Goal: Transaction & Acquisition: Purchase product/service

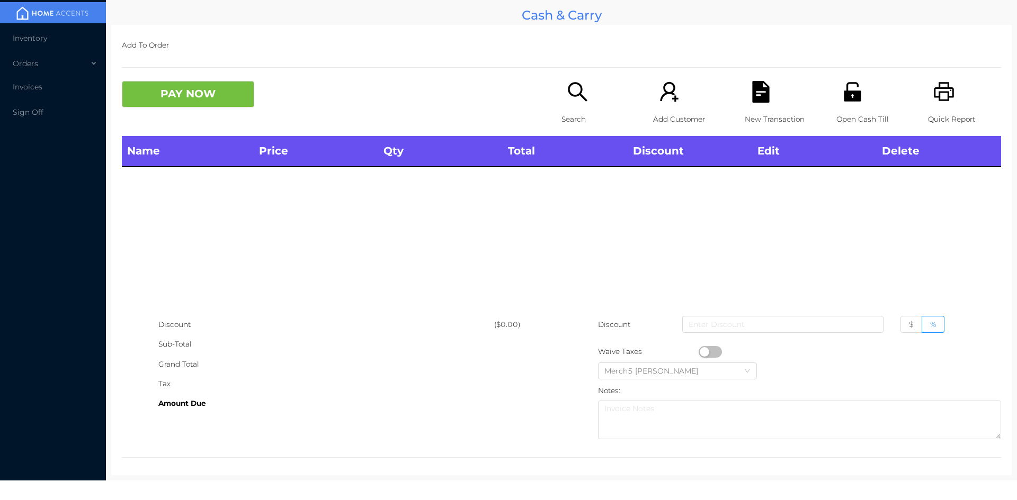
scroll to position [6, 0]
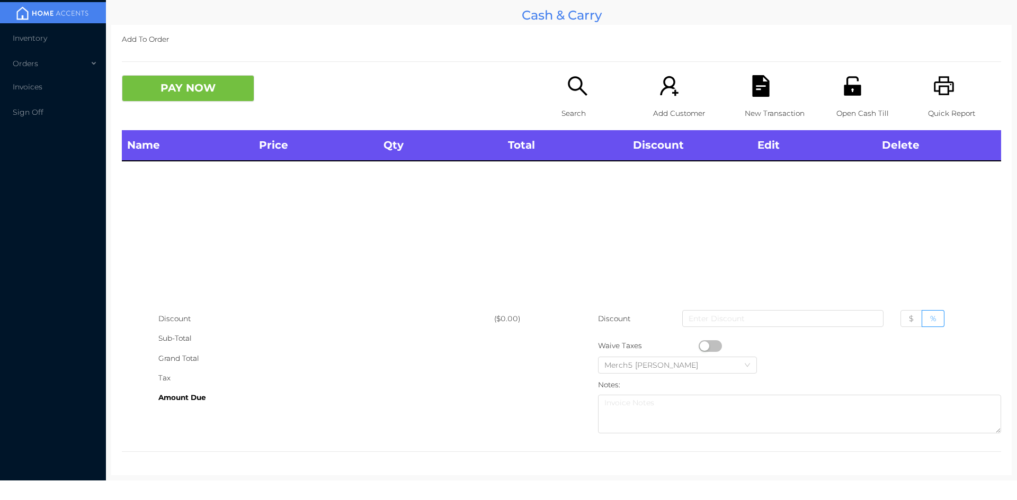
click at [567, 87] on icon "icon: search" at bounding box center [578, 86] width 22 height 22
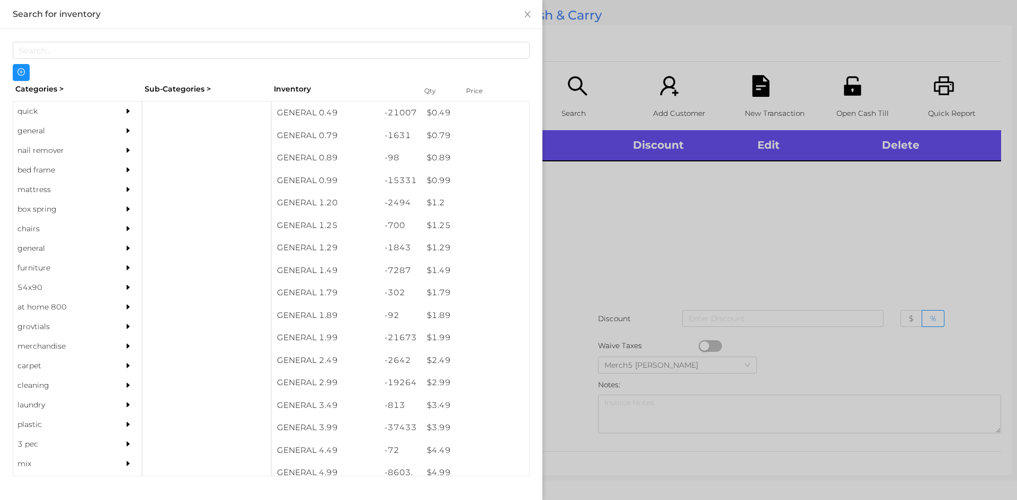
drag, startPoint x: 98, startPoint y: 122, endPoint x: 137, endPoint y: 146, distance: 45.1
click at [106, 130] on div "general" at bounding box center [77, 131] width 128 height 20
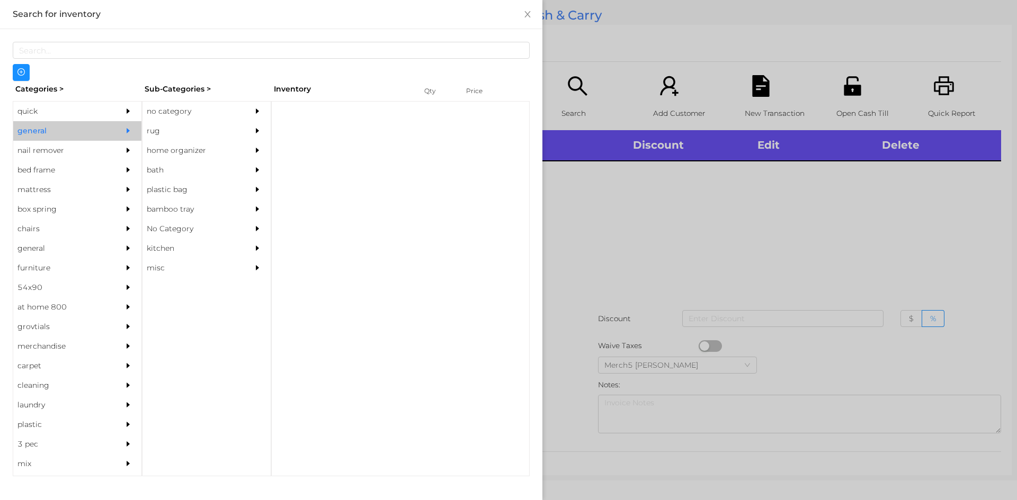
click at [228, 103] on div "no category" at bounding box center [190, 112] width 96 height 20
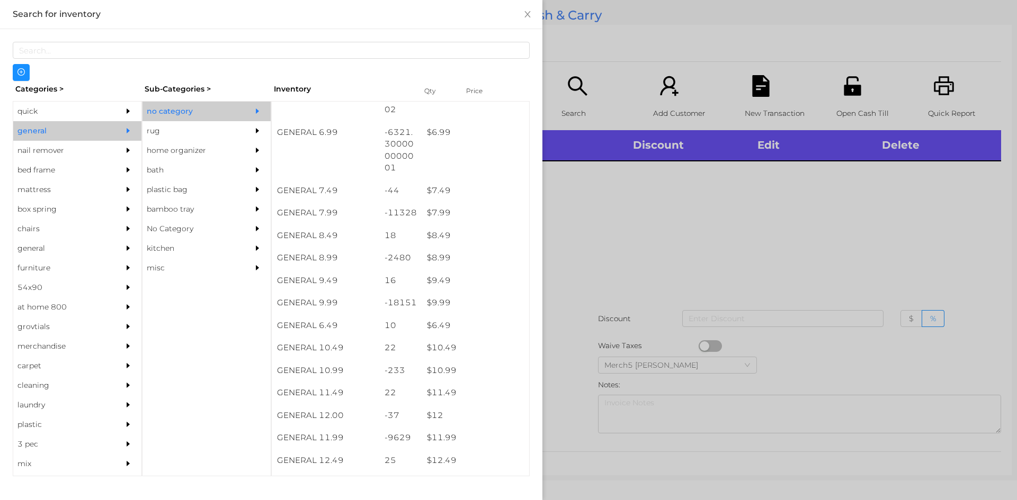
scroll to position [477, 0]
click at [601, 225] on div at bounding box center [508, 250] width 1017 height 500
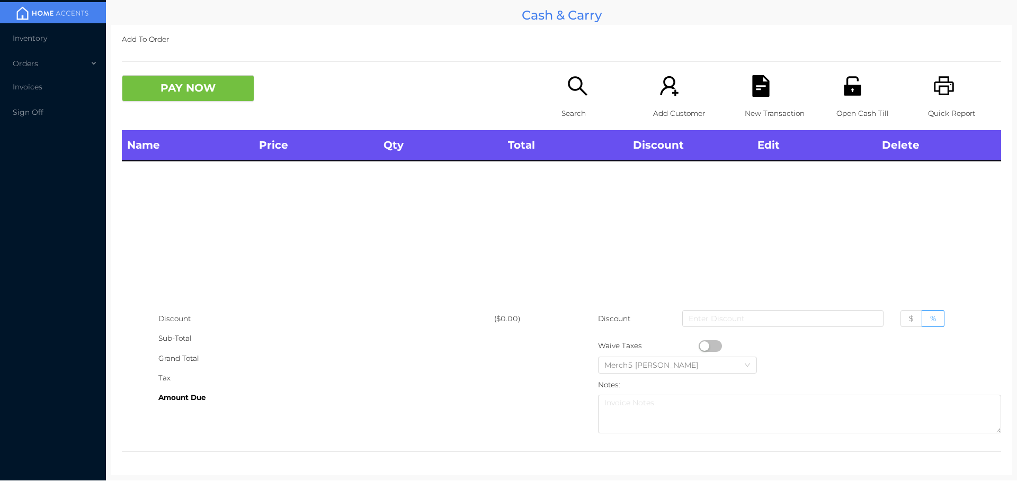
click at [567, 86] on icon "icon: search" at bounding box center [578, 86] width 22 height 22
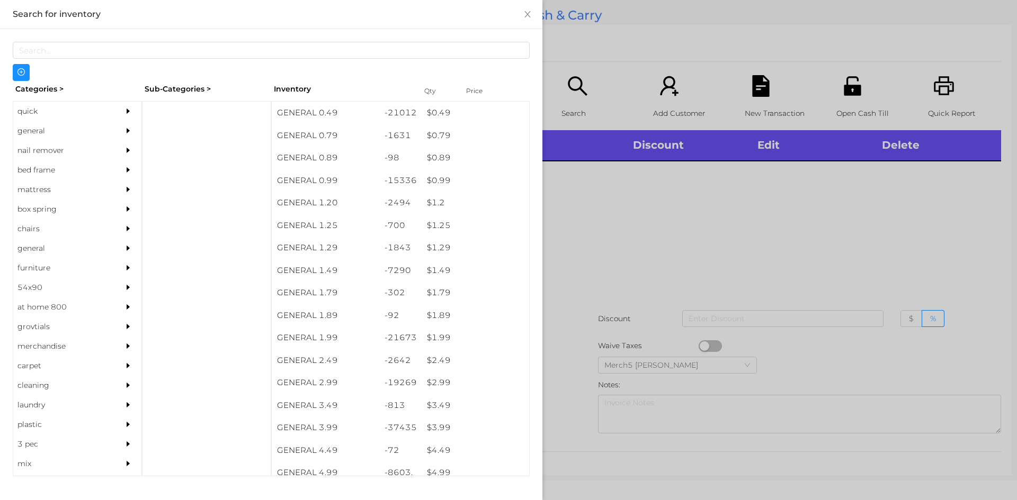
click at [104, 134] on div "general" at bounding box center [77, 131] width 128 height 20
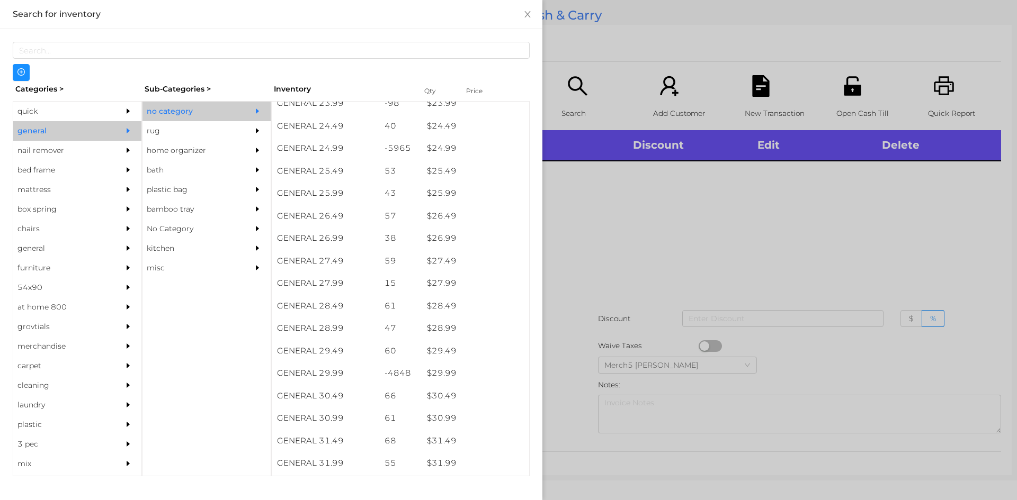
scroll to position [1331, 0]
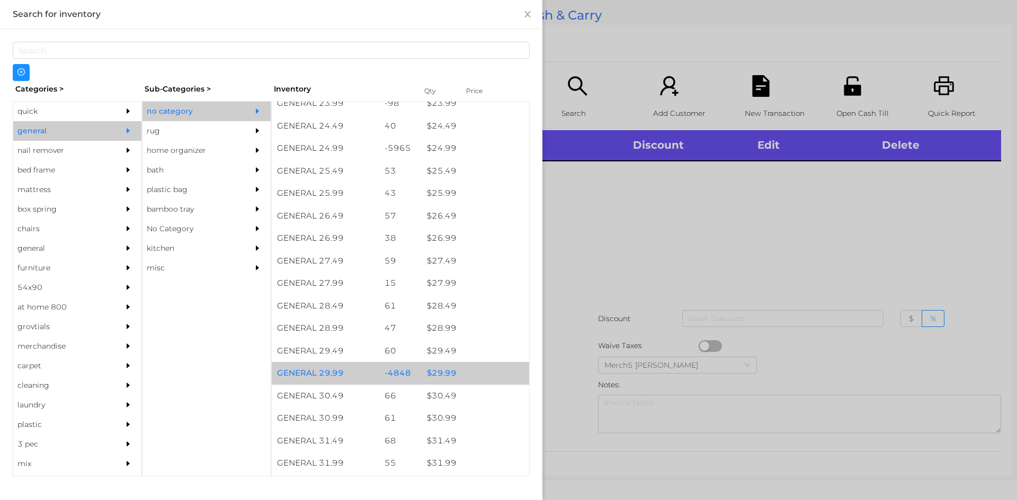
click at [459, 371] on div "$ 29.99" at bounding box center [474, 373] width 107 height 23
click at [481, 373] on div "$ 29.99" at bounding box center [474, 373] width 107 height 23
click at [486, 370] on div "$ 29.99" at bounding box center [474, 373] width 107 height 23
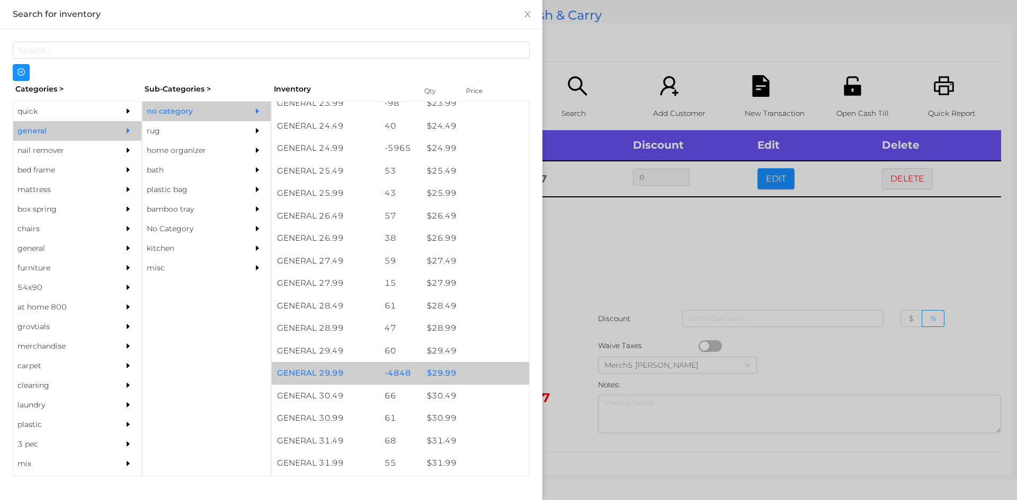
click at [487, 373] on div "$ 29.99" at bounding box center [474, 373] width 107 height 23
click at [489, 373] on div "$ 29.99" at bounding box center [474, 373] width 107 height 23
click at [493, 370] on div "$ 29.99" at bounding box center [474, 373] width 107 height 23
click at [495, 375] on div "$ 29.99" at bounding box center [474, 373] width 107 height 23
click at [496, 376] on div "$ 29.99" at bounding box center [474, 373] width 107 height 23
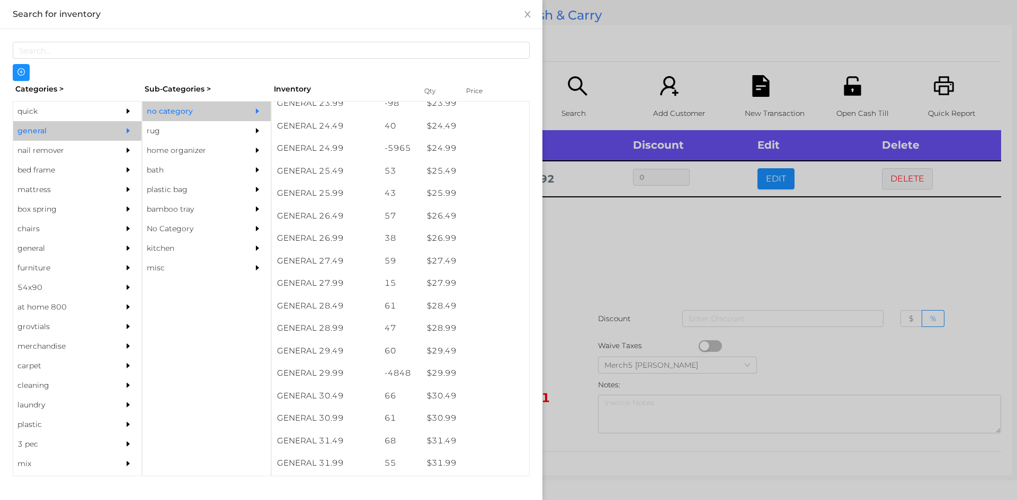
click at [700, 257] on div at bounding box center [508, 250] width 1017 height 500
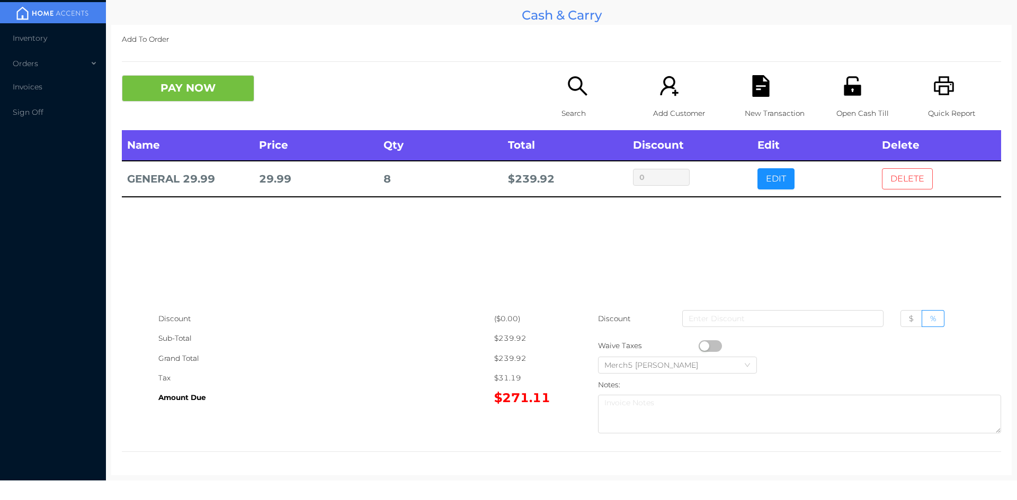
click at [914, 181] on button "DELETE" at bounding box center [907, 178] width 51 height 21
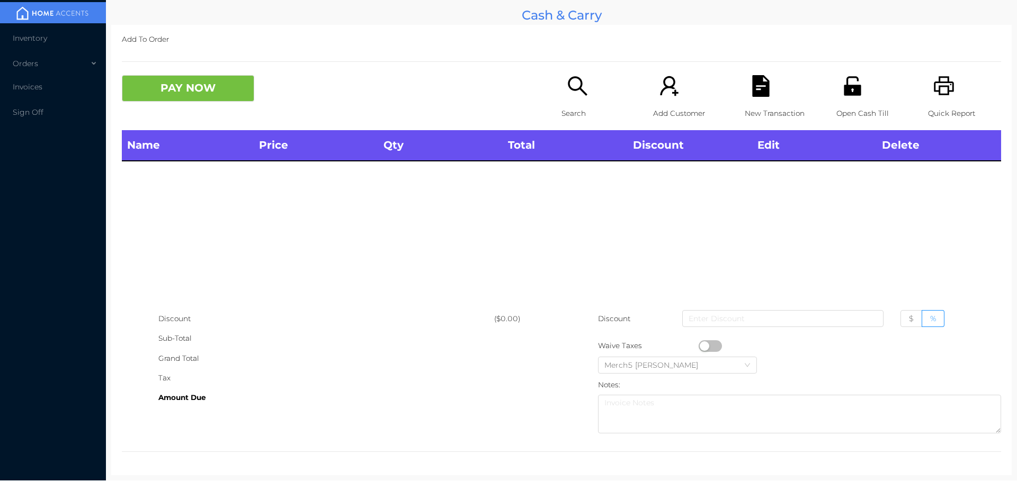
click at [568, 84] on icon "icon: search" at bounding box center [578, 86] width 22 height 22
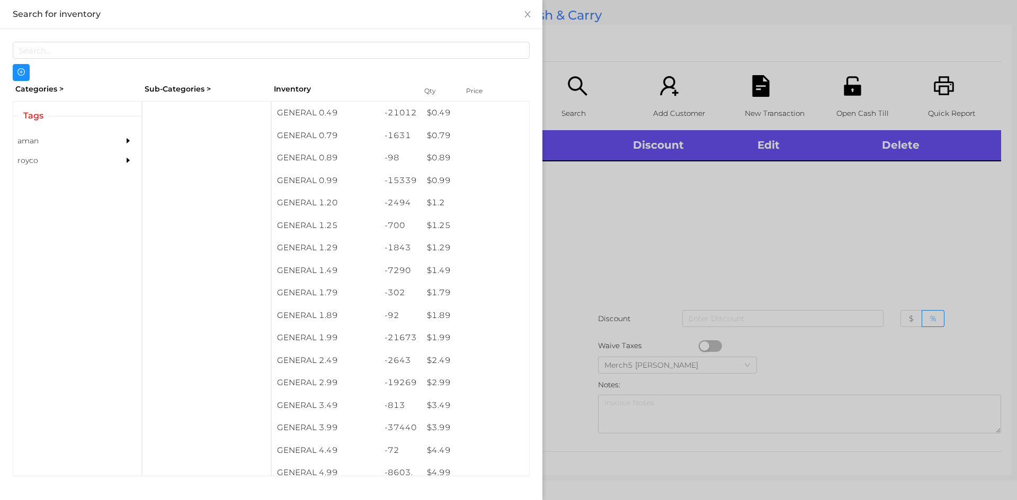
click at [101, 133] on div "aman" at bounding box center [61, 141] width 96 height 20
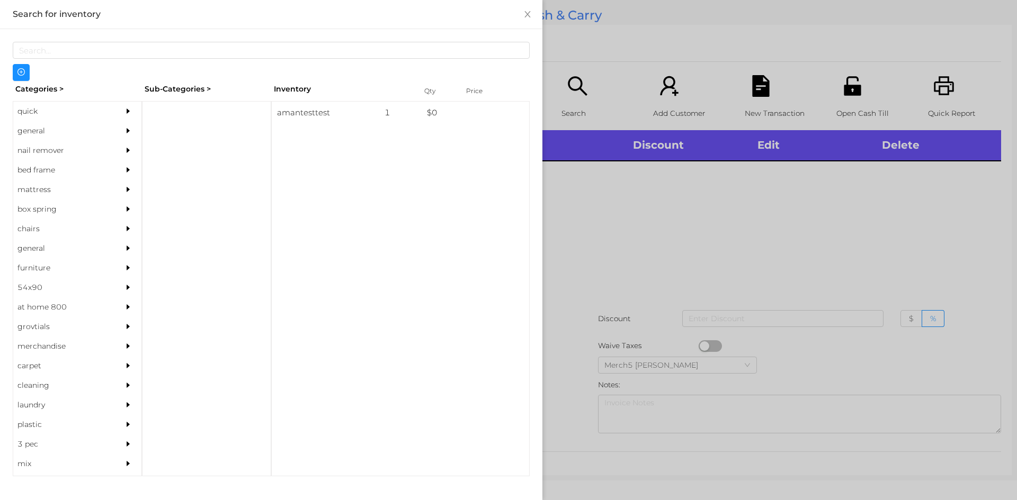
click at [111, 133] on div "general" at bounding box center [77, 131] width 128 height 20
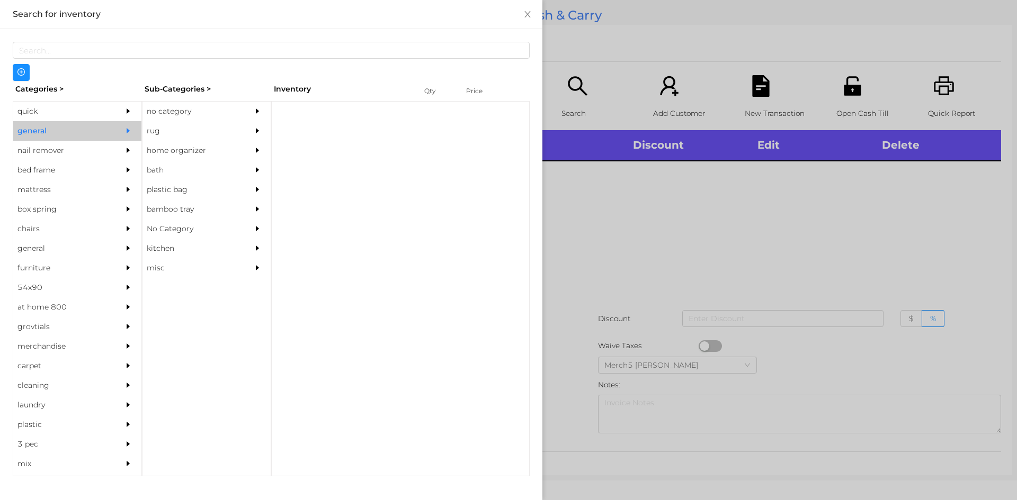
click at [199, 108] on div "no category" at bounding box center [190, 112] width 96 height 20
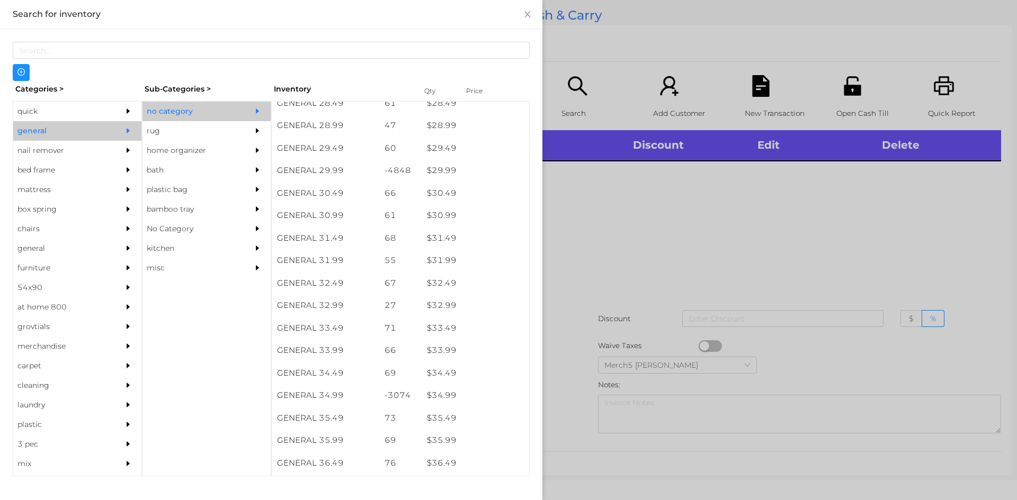
scroll to position [1533, 0]
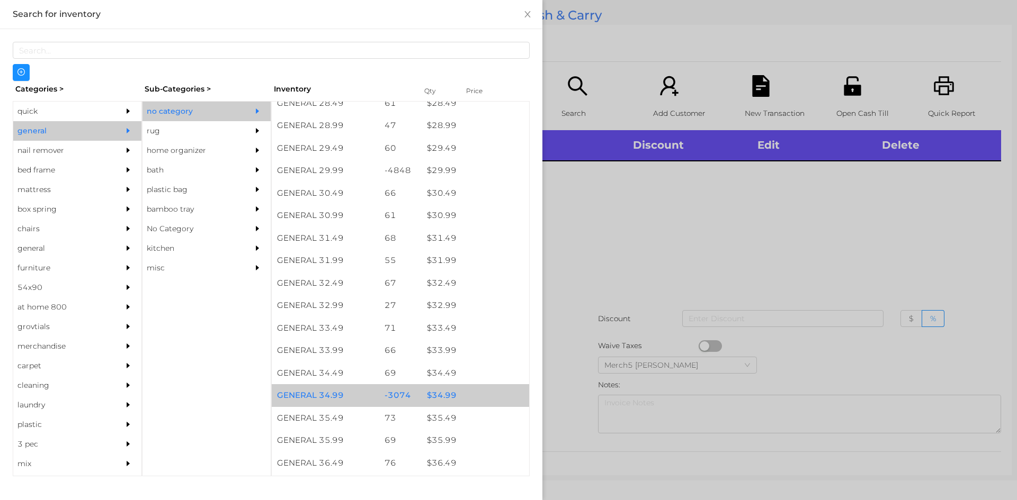
click at [473, 397] on div "$ 34.99" at bounding box center [474, 395] width 107 height 23
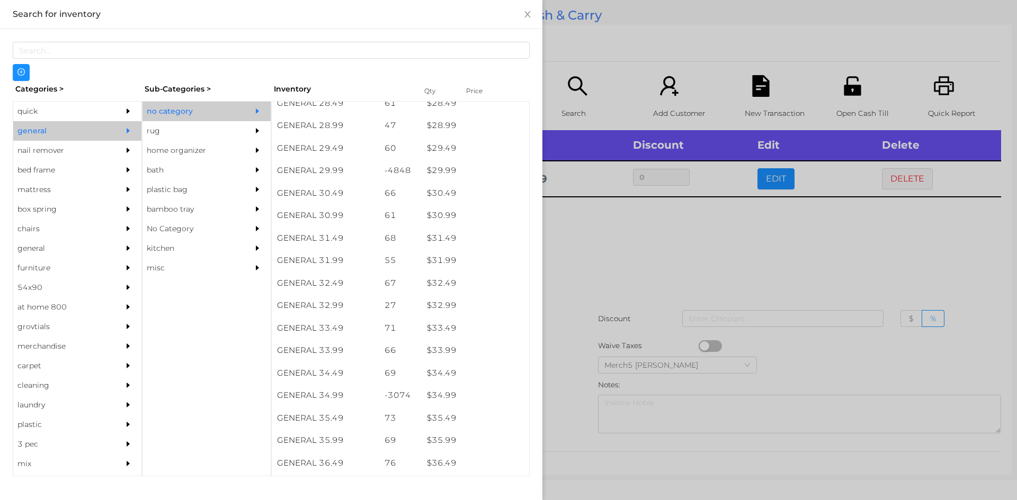
click at [681, 257] on div at bounding box center [508, 250] width 1017 height 500
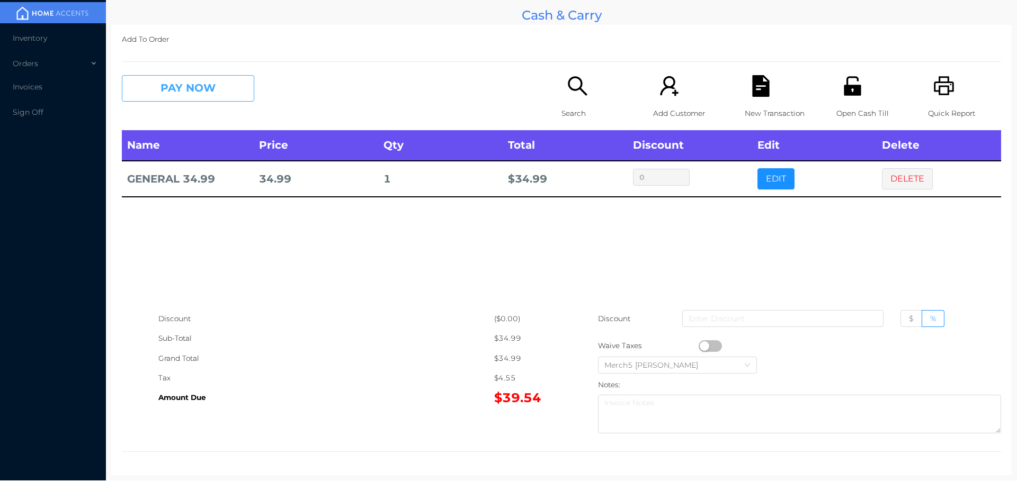
click at [248, 96] on button "PAY NOW" at bounding box center [188, 88] width 132 height 26
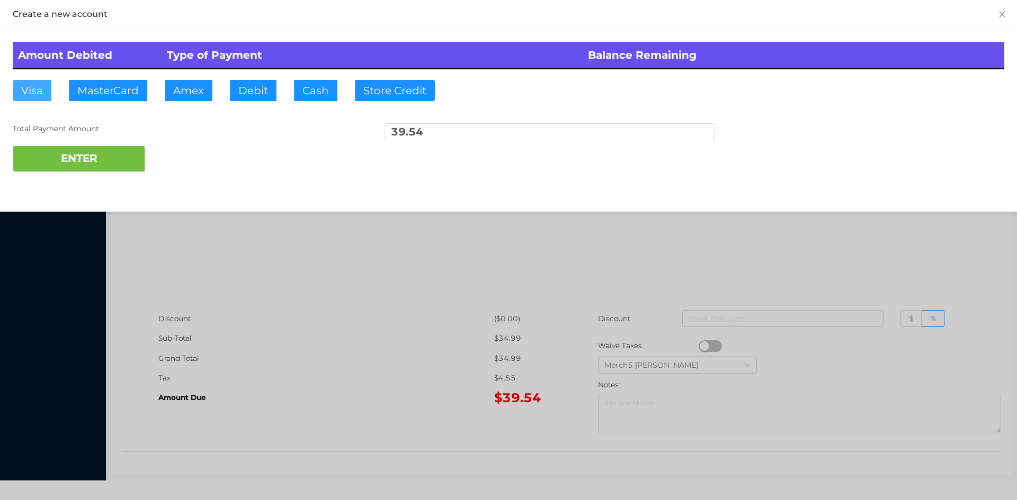
click at [33, 96] on button "Visa" at bounding box center [32, 90] width 39 height 21
click at [98, 151] on button "ENTER" at bounding box center [79, 159] width 132 height 26
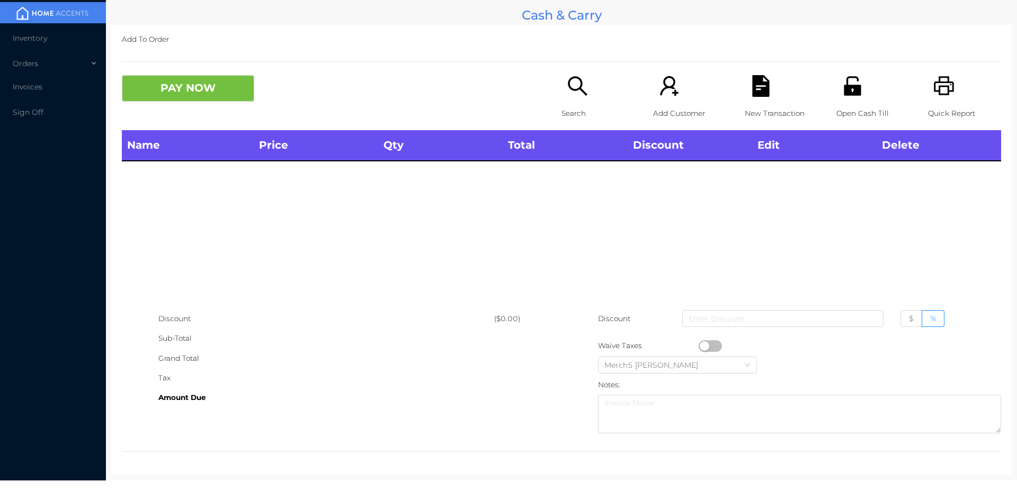
click at [935, 90] on icon "icon: printer" at bounding box center [944, 86] width 22 height 22
click at [585, 96] on div "Search" at bounding box center [597, 102] width 73 height 55
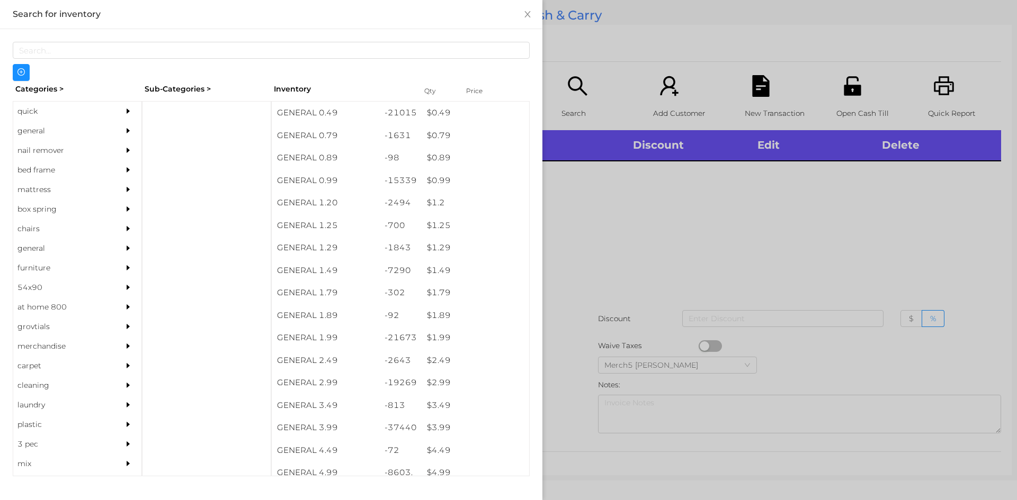
click at [700, 195] on div at bounding box center [508, 250] width 1017 height 500
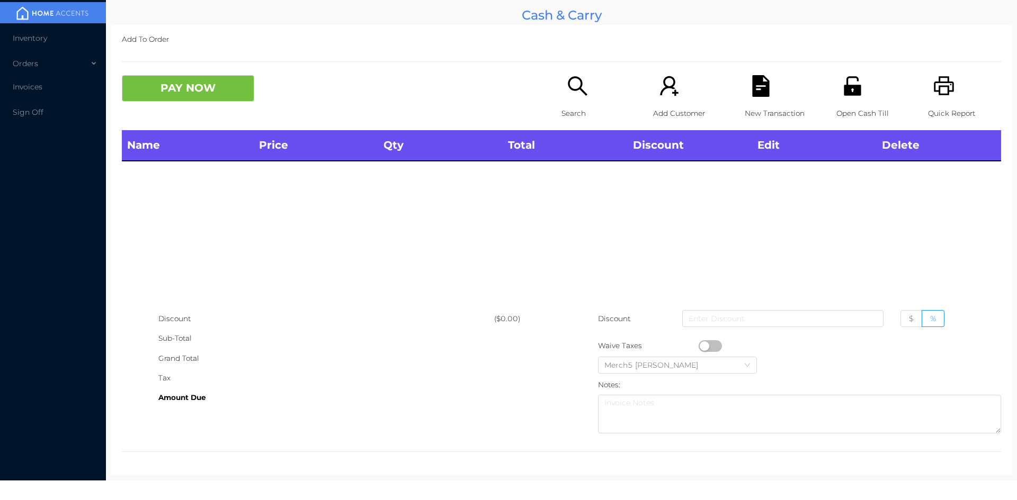
click at [580, 98] on div "Search" at bounding box center [597, 102] width 73 height 55
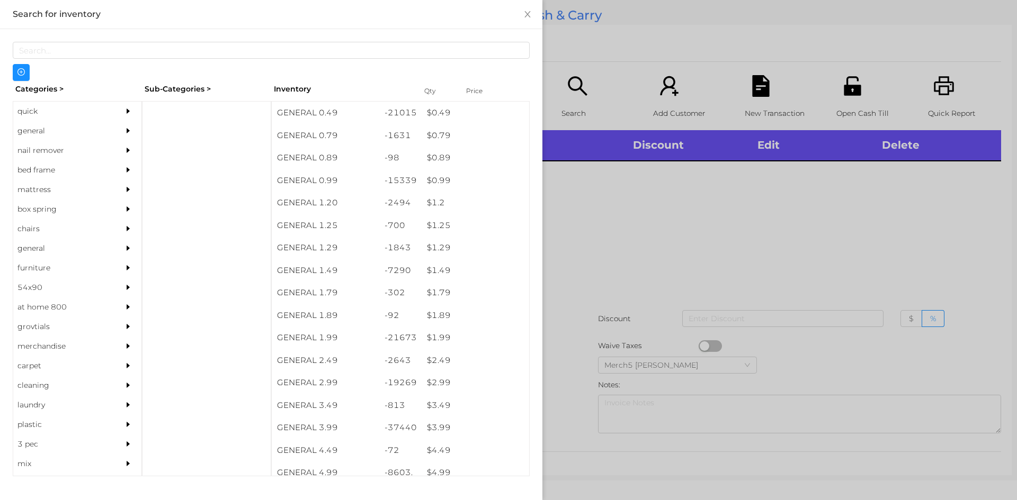
click at [101, 139] on div "general" at bounding box center [61, 131] width 96 height 20
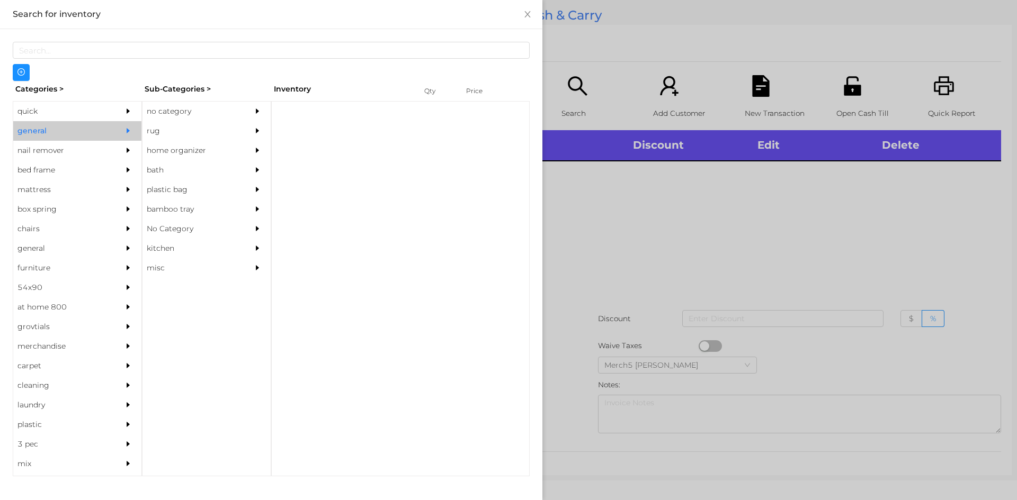
click at [228, 104] on div "no category" at bounding box center [190, 112] width 96 height 20
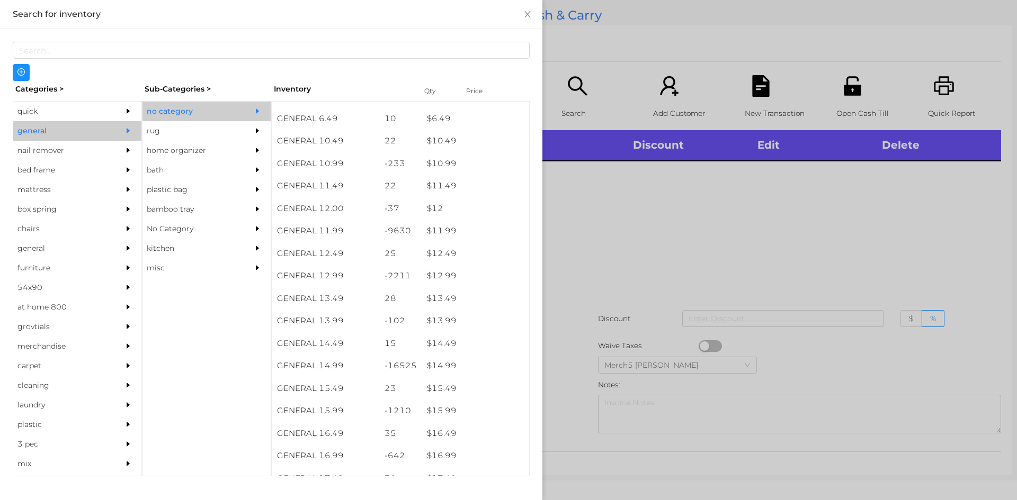
scroll to position [661, 0]
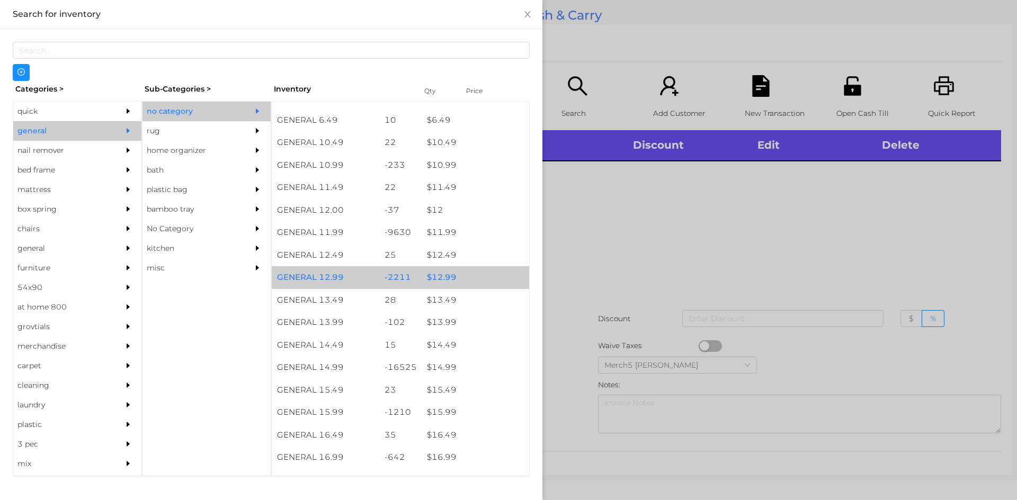
click at [486, 276] on div "$ 12.99" at bounding box center [474, 277] width 107 height 23
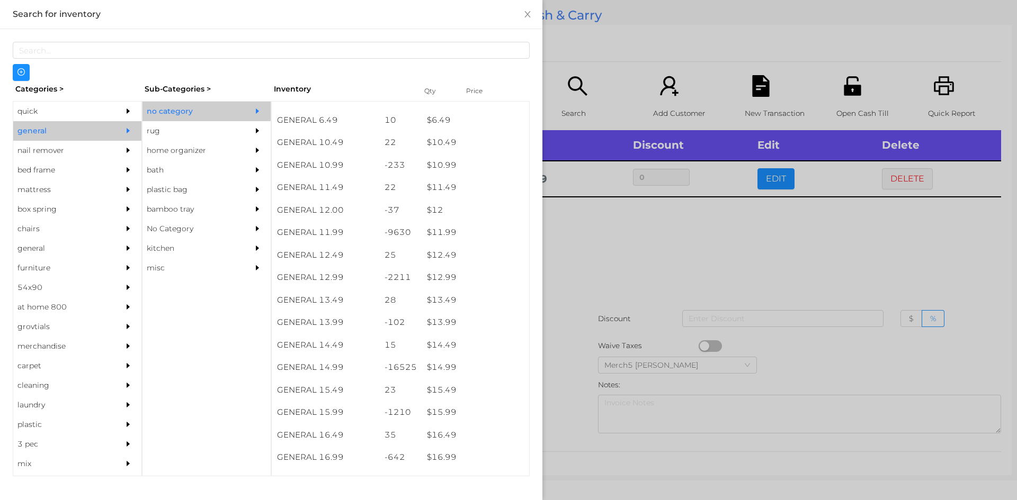
click at [661, 262] on div at bounding box center [508, 250] width 1017 height 500
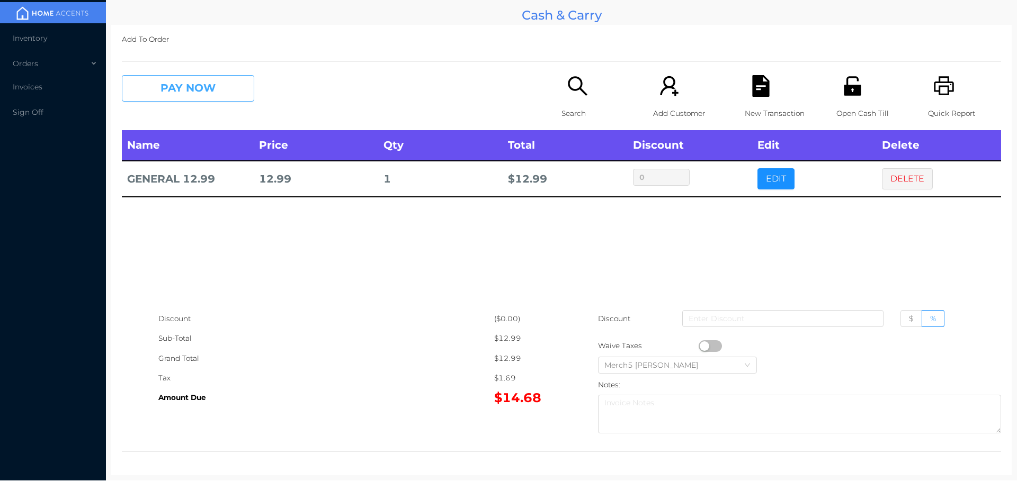
click at [222, 89] on button "PAY NOW" at bounding box center [188, 88] width 132 height 26
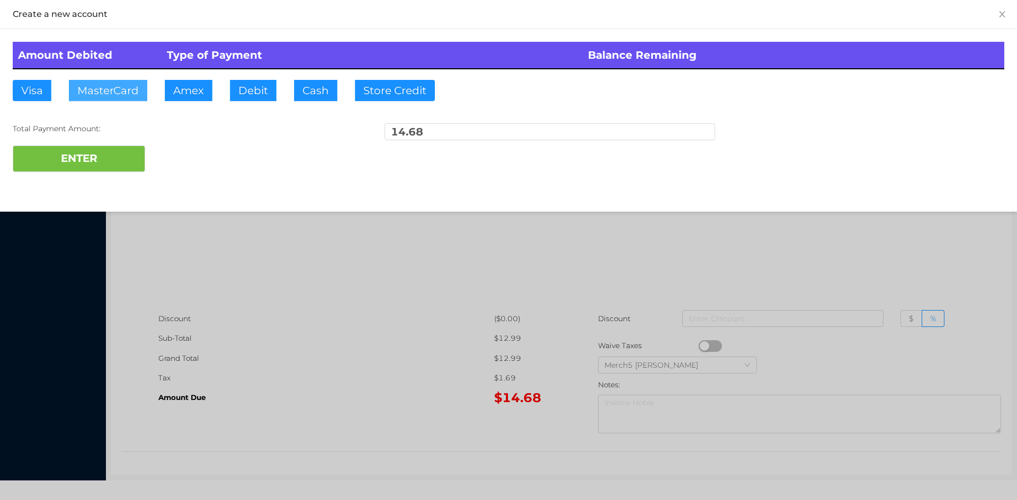
click at [125, 82] on button "MasterCard" at bounding box center [108, 90] width 78 height 21
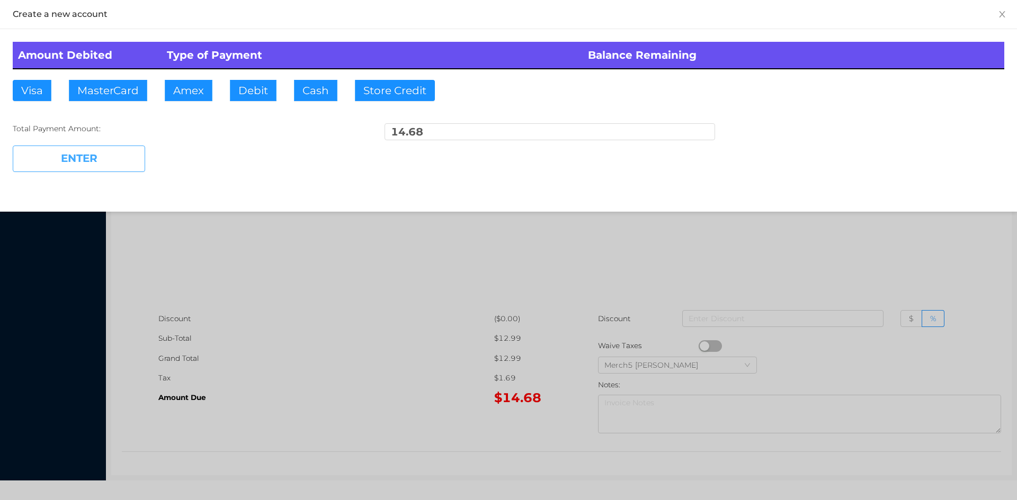
click at [118, 165] on button "ENTER" at bounding box center [79, 159] width 132 height 26
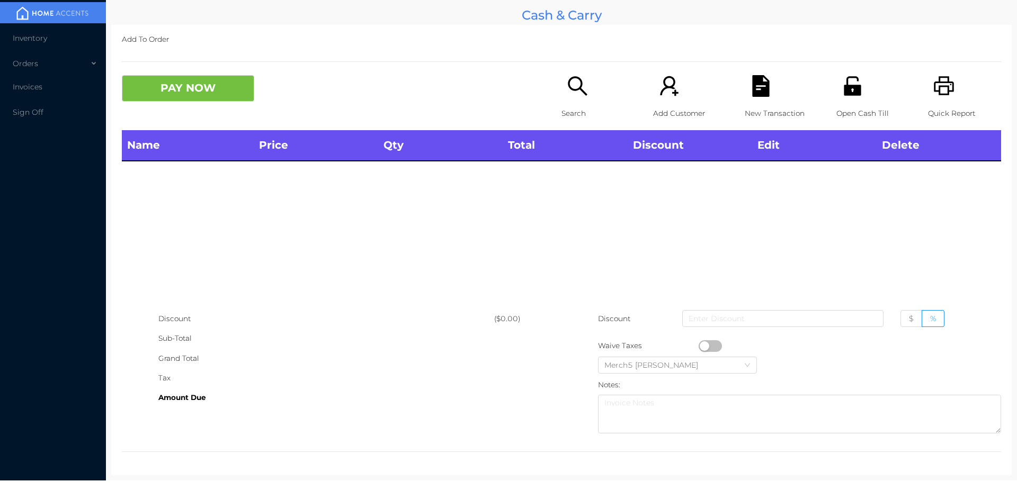
click at [577, 97] on icon "icon: search" at bounding box center [578, 86] width 22 height 22
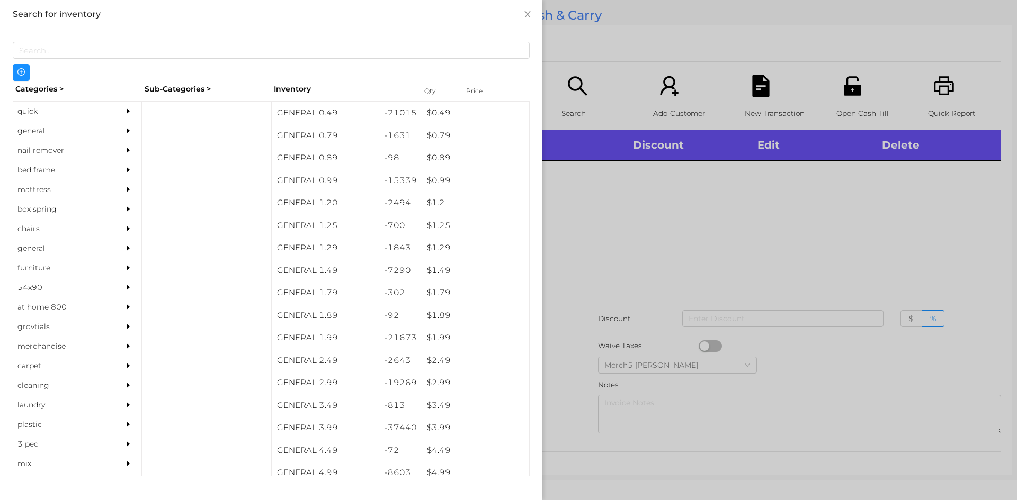
click at [120, 123] on div at bounding box center [130, 131] width 21 height 20
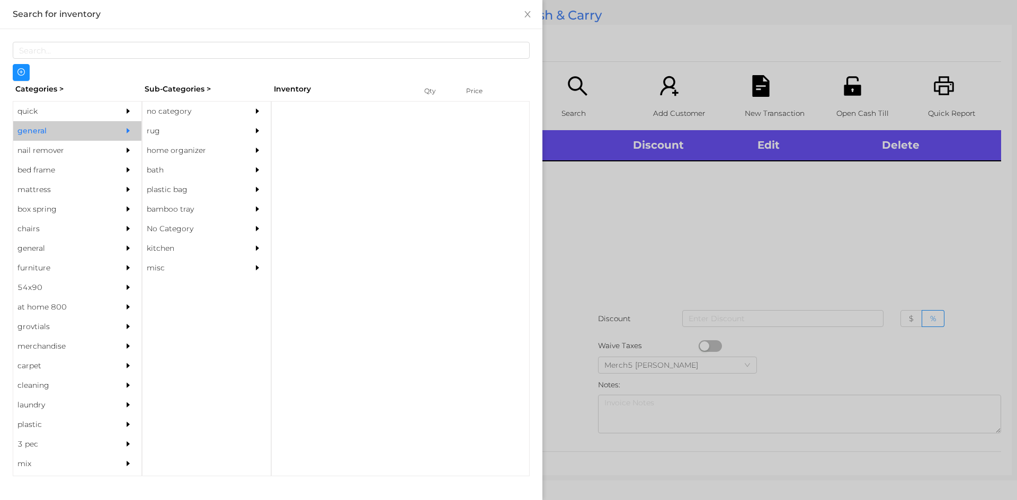
click at [238, 118] on div "no category" at bounding box center [190, 112] width 96 height 20
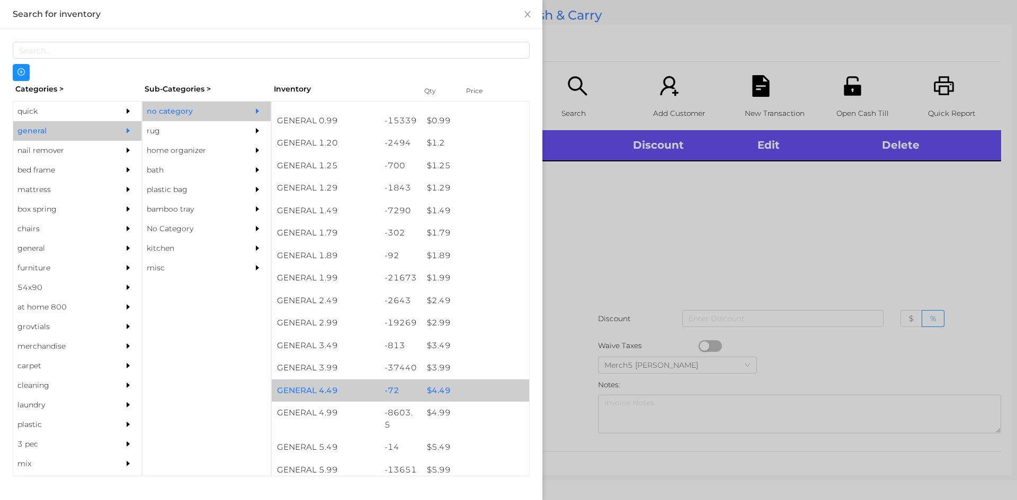
scroll to position [159, 0]
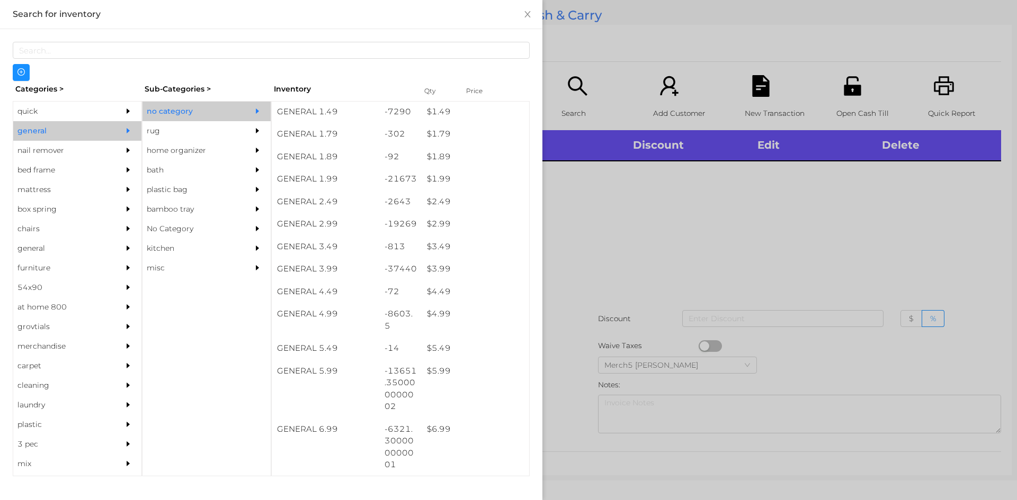
click at [634, 246] on div at bounding box center [508, 250] width 1017 height 500
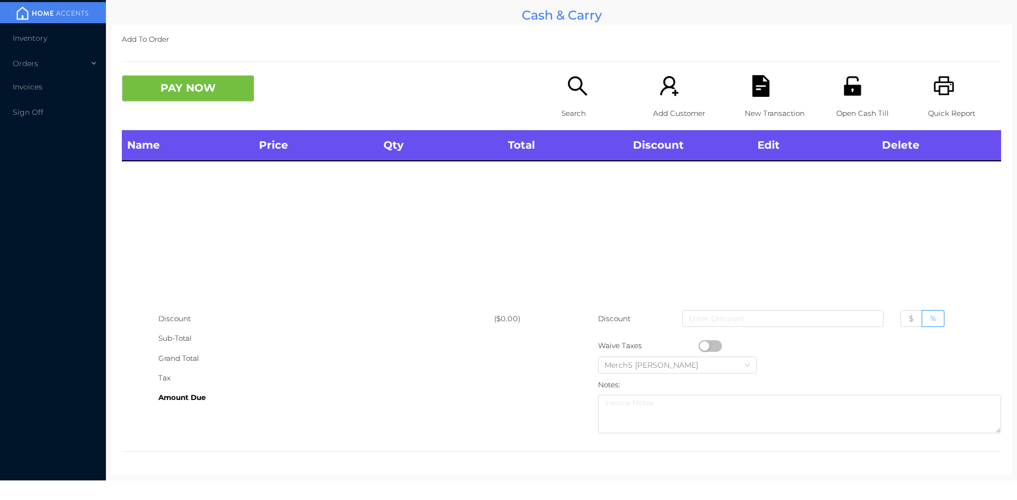
click at [567, 93] on icon "icon: search" at bounding box center [578, 86] width 22 height 22
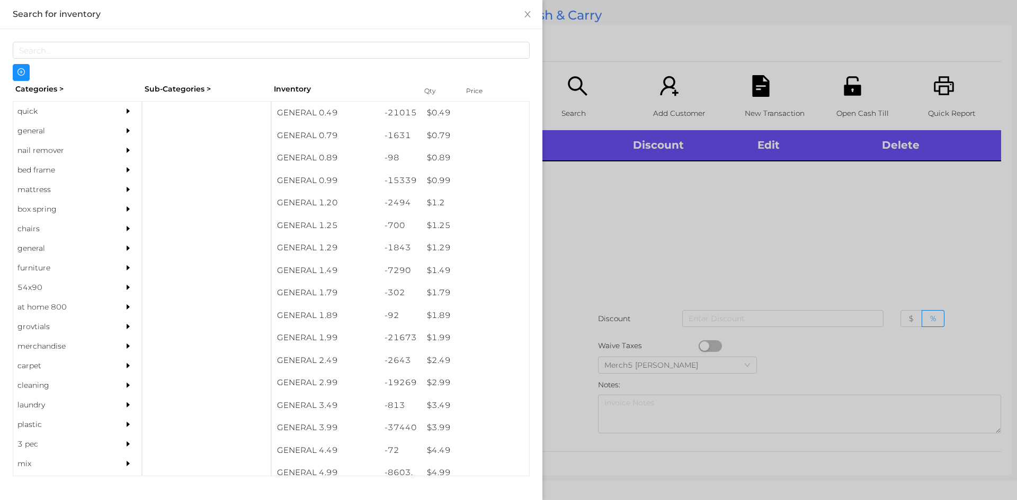
click at [129, 127] on div at bounding box center [130, 131] width 21 height 20
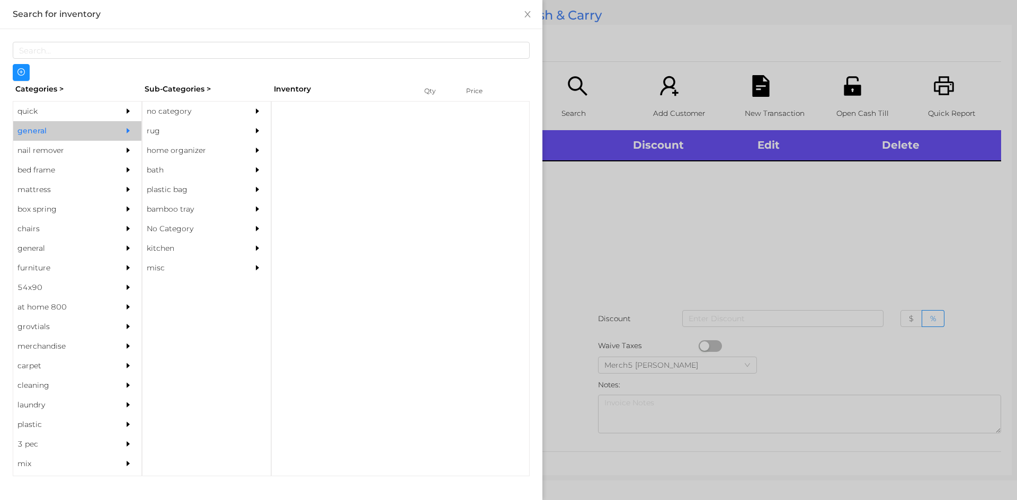
click at [176, 110] on div "no category" at bounding box center [190, 112] width 96 height 20
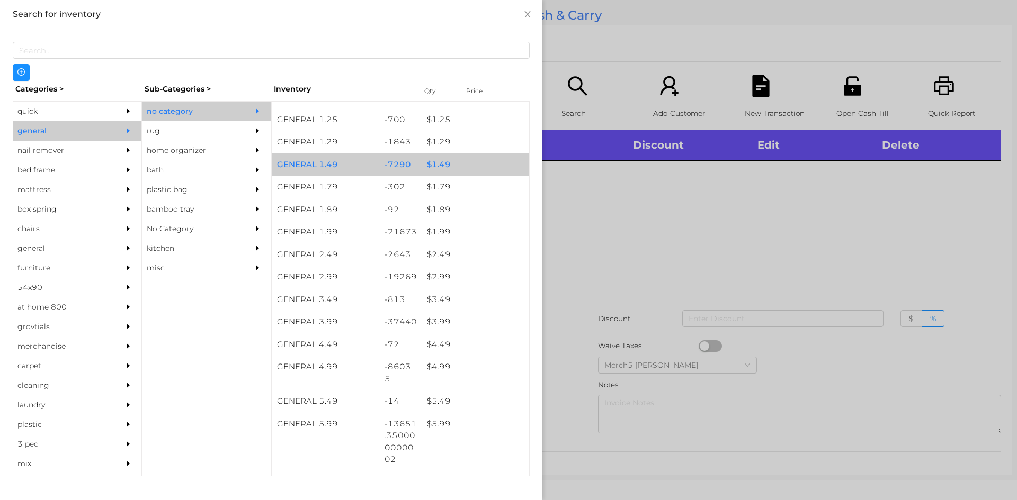
scroll to position [212, 0]
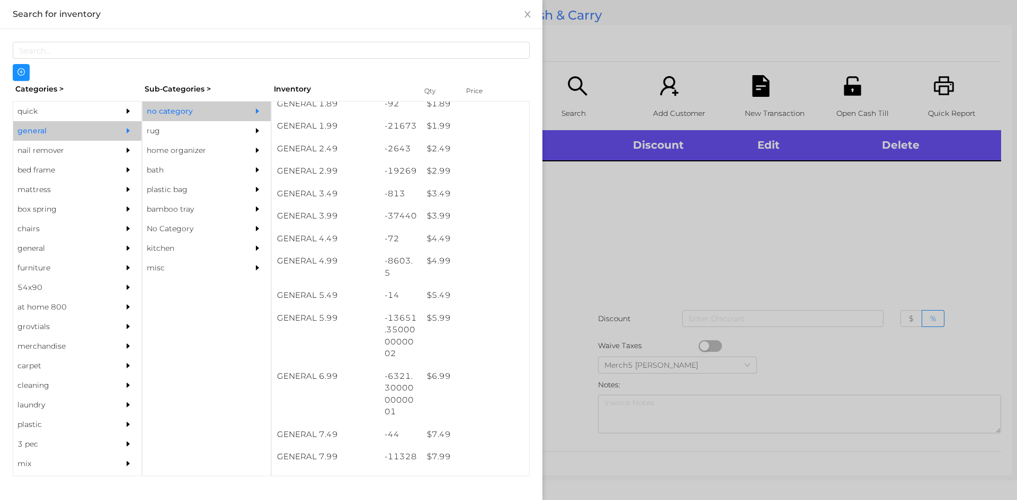
click at [585, 206] on div at bounding box center [508, 250] width 1017 height 500
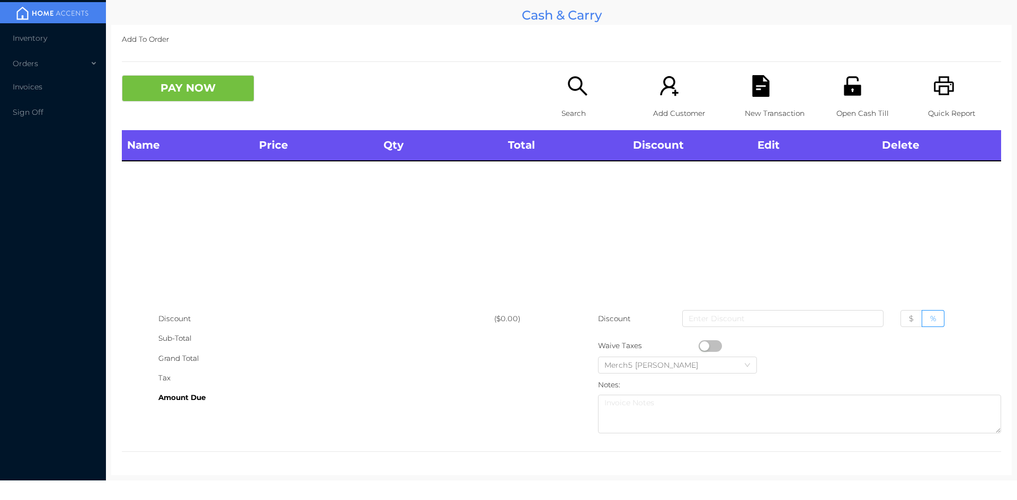
click at [587, 97] on div "Search" at bounding box center [597, 102] width 73 height 55
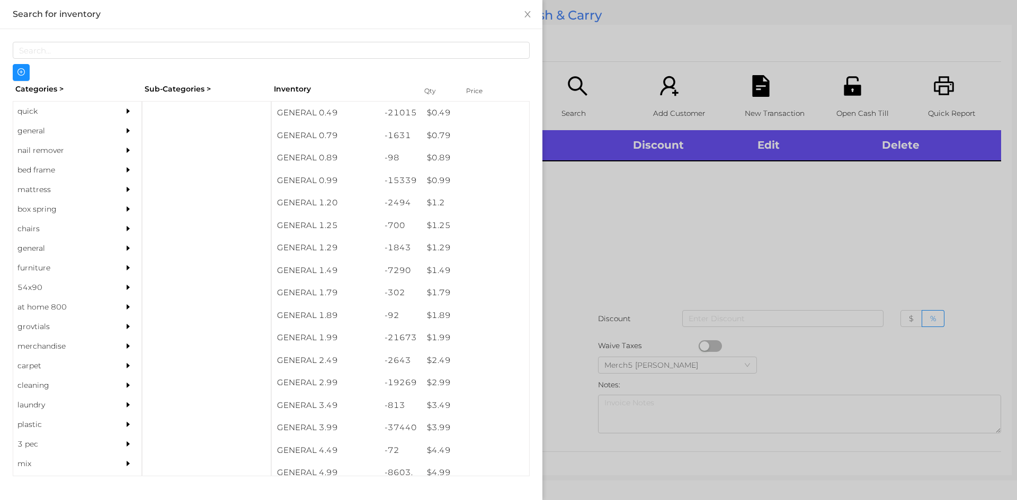
click at [68, 124] on div "general" at bounding box center [61, 131] width 96 height 20
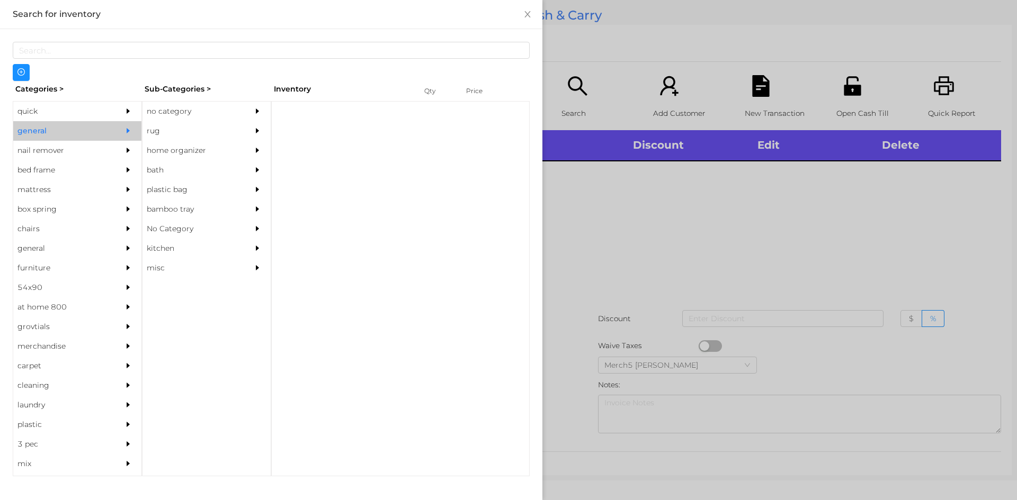
click at [192, 120] on div "no category" at bounding box center [190, 112] width 96 height 20
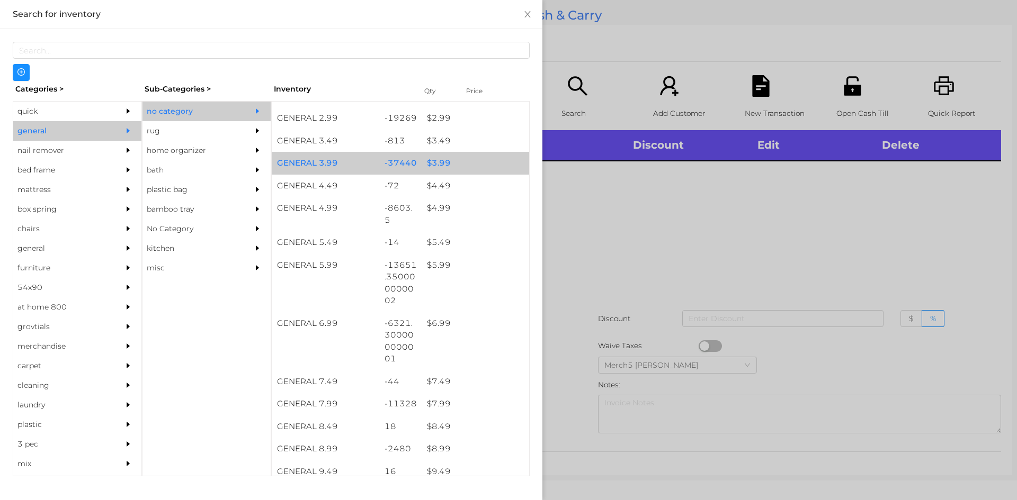
scroll to position [477, 0]
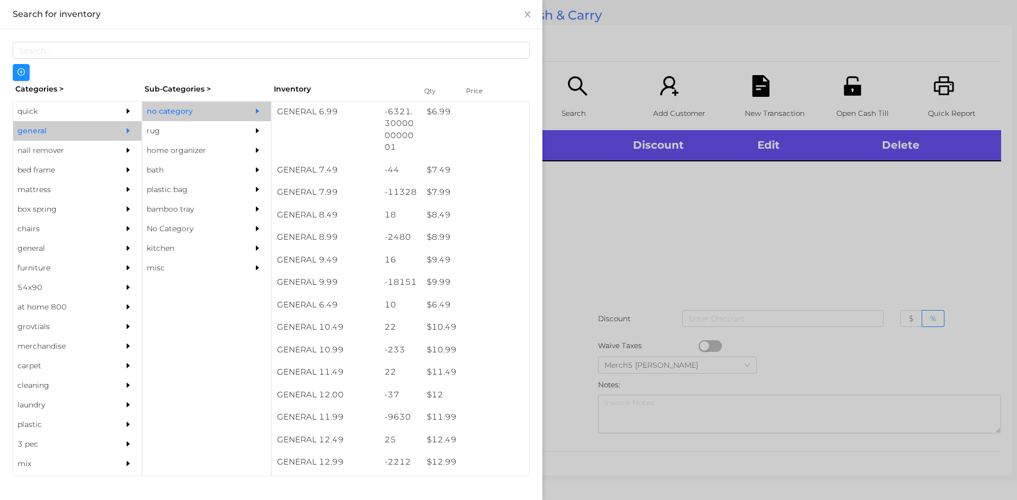
click at [635, 206] on div at bounding box center [508, 250] width 1017 height 500
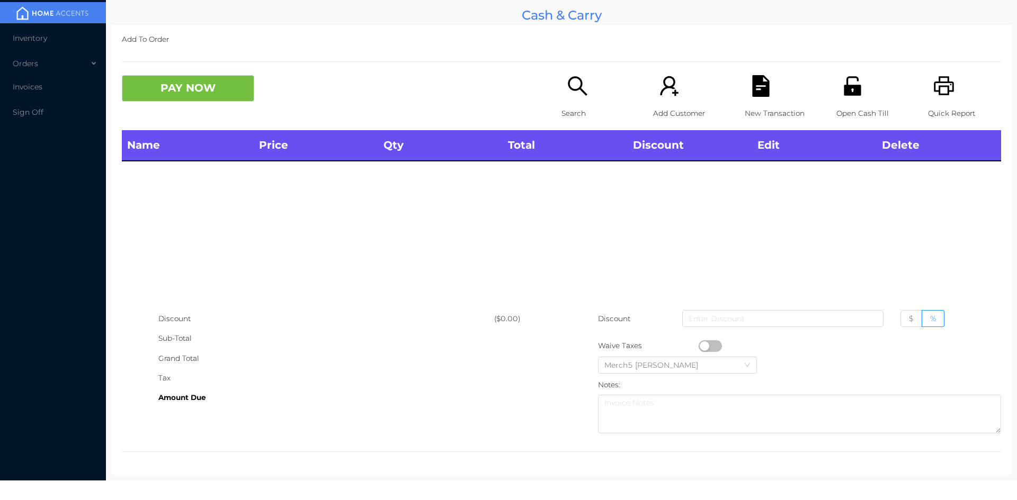
click at [928, 102] on div "Quick Report" at bounding box center [964, 102] width 73 height 55
click at [934, 84] on icon "icon: printer" at bounding box center [944, 86] width 22 height 22
click at [403, 496] on body "Inventory Orders Invoices Sign Off Cash & Carry Add To Order PAY NOW Search Add…" at bounding box center [508, 250] width 1017 height 500
